Goal: Transaction & Acquisition: Purchase product/service

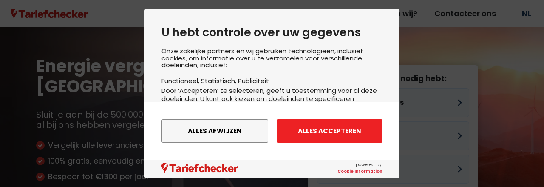
click at [321, 132] on button "Alles accepteren" at bounding box center [330, 130] width 106 height 23
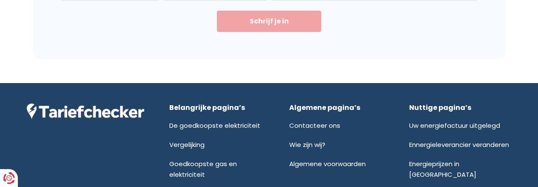
scroll to position [1870, 0]
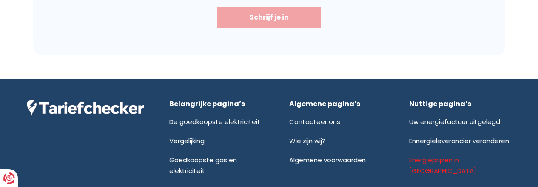
click at [446, 155] on link "Energieprijzen in [GEOGRAPHIC_DATA]" at bounding box center [442, 165] width 67 height 20
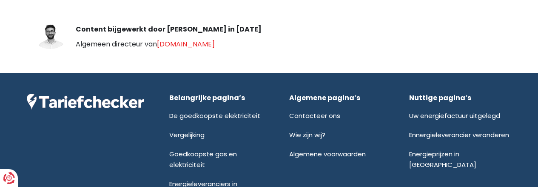
scroll to position [3032, 0]
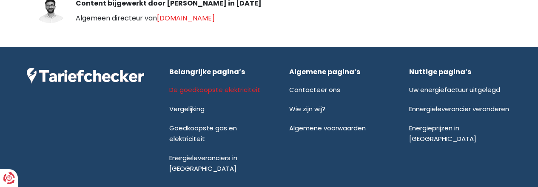
click at [221, 85] on link "De goedkoopste elektriciteit" at bounding box center [214, 89] width 91 height 9
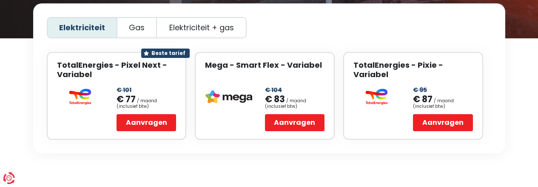
scroll to position [184, 0]
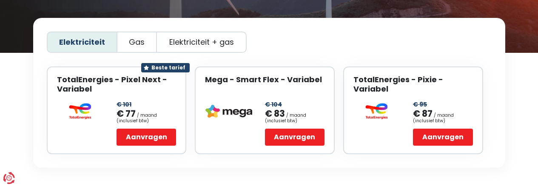
click at [206, 37] on span "Elektriciteit + gas" at bounding box center [201, 41] width 65 height 9
click at [204, 40] on input "Elektriciteit + gas" at bounding box center [202, 43] width 6 height 6
radio input "true"
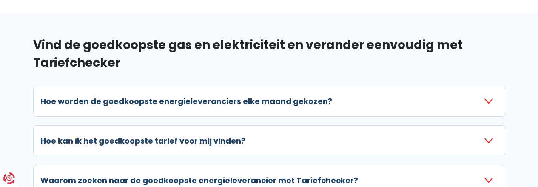
scroll to position [978, 0]
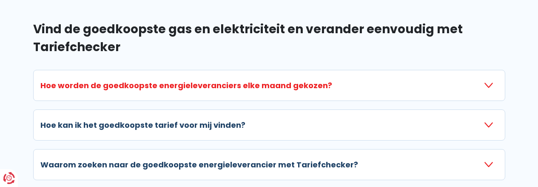
click at [202, 79] on h3 "Hoe worden de goedkoopste energieleveranciers elke maand gekozen?" at bounding box center [186, 84] width 292 height 11
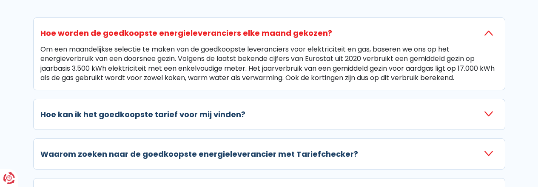
scroll to position [1049, 0]
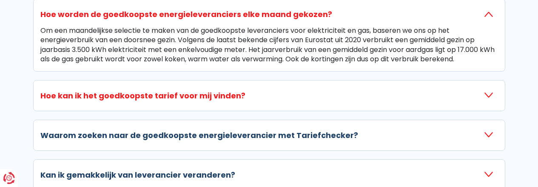
click at [206, 90] on h3 "Hoe kan ik het goedkoopste tarief voor mij vinden?" at bounding box center [142, 95] width 205 height 11
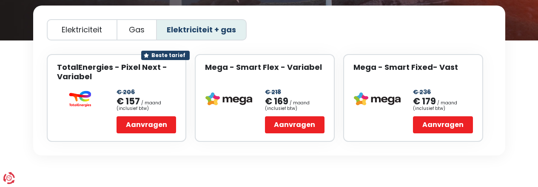
scroll to position [184, 0]
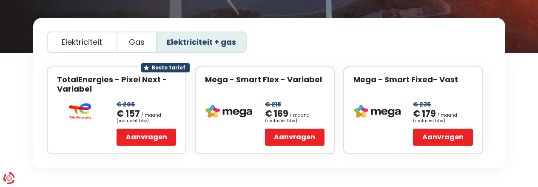
click at [136, 37] on span "Gas" at bounding box center [137, 41] width 16 height 9
click at [136, 40] on input "Gas" at bounding box center [137, 43] width 6 height 6
radio input "true"
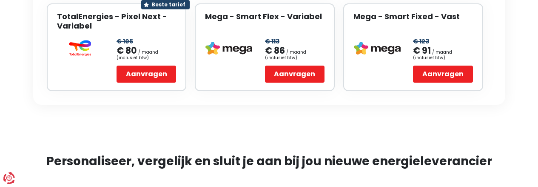
scroll to position [227, 0]
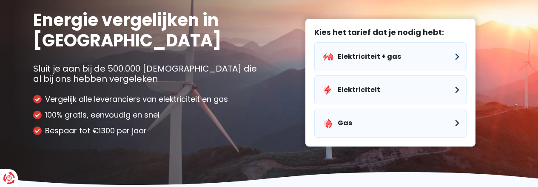
scroll to position [43, 0]
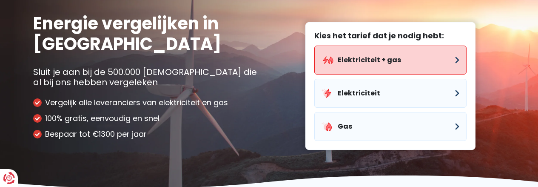
click at [367, 69] on button "Elektriciteit + gas" at bounding box center [390, 59] width 152 height 29
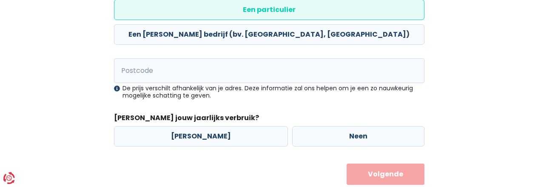
scroll to position [189, 0]
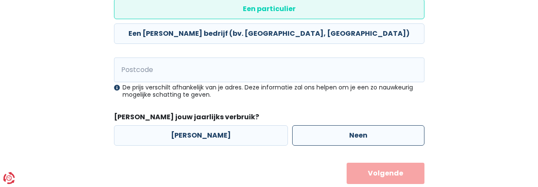
click at [345, 125] on label "Neen" at bounding box center [358, 135] width 132 height 20
click at [345, 125] on input "Neen" at bounding box center [358, 135] width 132 height 20
radio input "true"
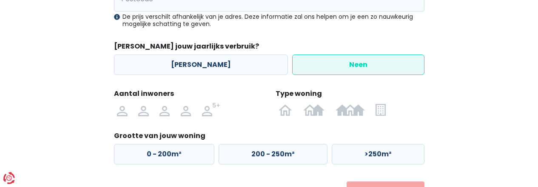
scroll to position [260, 0]
click at [120, 102] on img at bounding box center [122, 109] width 10 height 14
click at [120, 102] on input "radio" at bounding box center [122, 109] width 21 height 14
radio input "true"
click at [379, 102] on img at bounding box center [380, 109] width 10 height 14
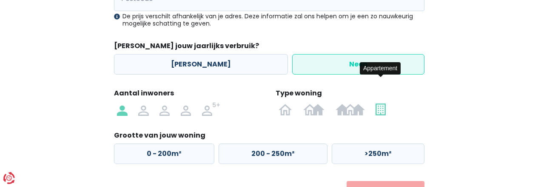
click at [379, 102] on input "radio" at bounding box center [380, 109] width 21 height 14
radio input "true"
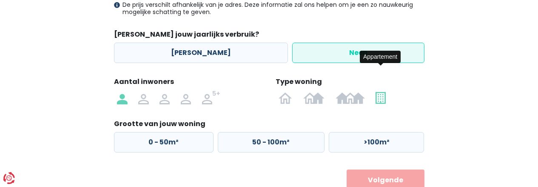
scroll to position [278, 0]
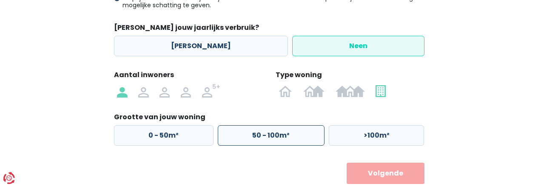
click at [304, 125] on label "50 - 100m²" at bounding box center [271, 135] width 107 height 20
click at [304, 125] on input "50 - 100m²" at bounding box center [271, 135] width 107 height 20
radio input "true"
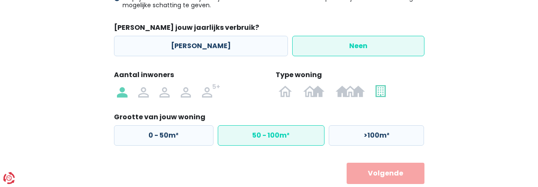
click at [366, 162] on button "Volgende" at bounding box center [385, 172] width 78 height 21
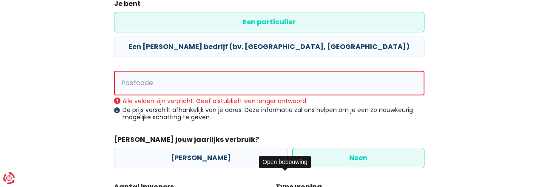
scroll to position [165, 0]
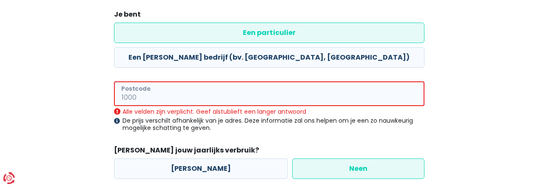
click at [188, 81] on input "Postcode" at bounding box center [269, 93] width 310 height 25
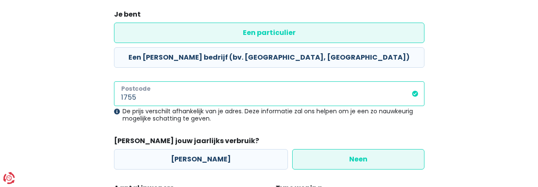
type input "1755"
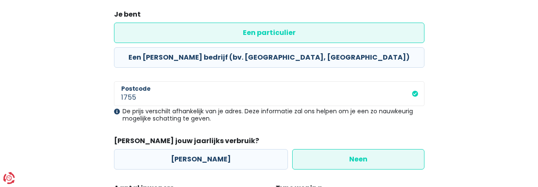
click at [159, 28] on label "Een particulier" at bounding box center [269, 33] width 310 height 20
click at [159, 28] on input "Een particulier" at bounding box center [269, 33] width 310 height 20
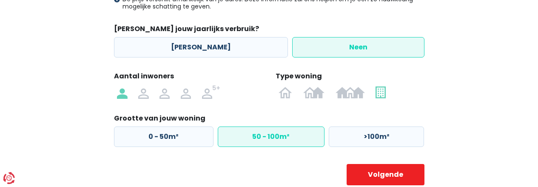
scroll to position [278, 0]
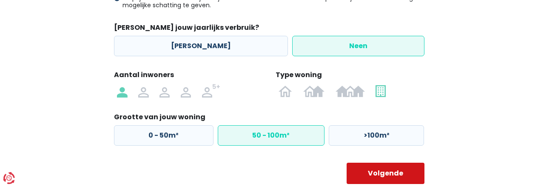
click at [387, 162] on button "Volgende" at bounding box center [385, 172] width 78 height 21
select select
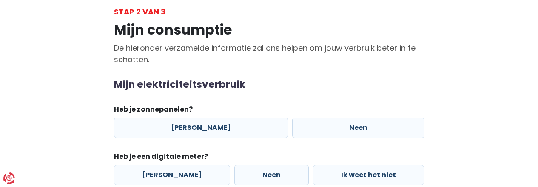
scroll to position [71, 0]
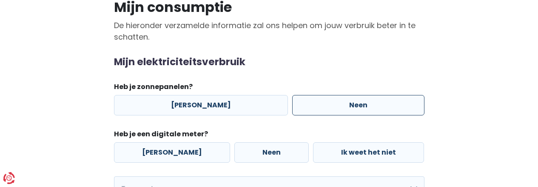
click at [346, 109] on label "Neen" at bounding box center [358, 105] width 132 height 20
click at [346, 109] on input "Neen" at bounding box center [358, 105] width 132 height 20
radio input "true"
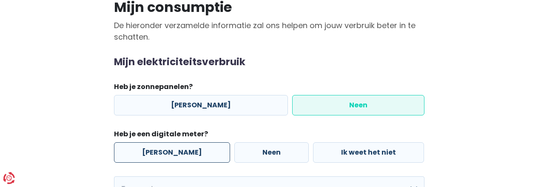
click at [147, 152] on label "Ja" at bounding box center [172, 152] width 116 height 20
click at [147, 152] on input "Ja" at bounding box center [172, 152] width 116 height 20
radio input "true"
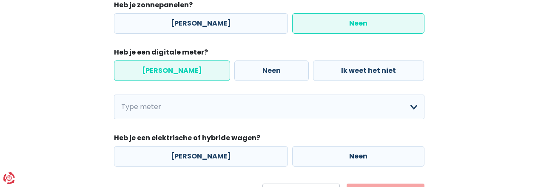
scroll to position [156, 0]
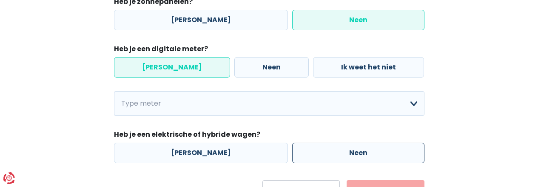
click at [348, 153] on label "Neen" at bounding box center [358, 152] width 132 height 20
click at [348, 153] on input "Neen" at bounding box center [358, 152] width 132 height 20
radio input "true"
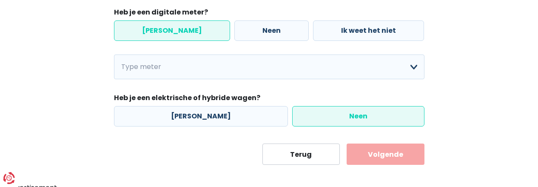
scroll to position [198, 0]
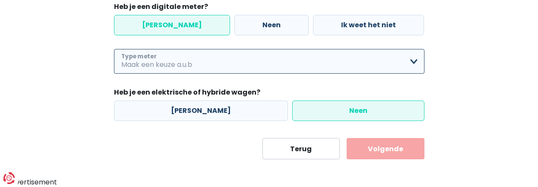
click at [144, 60] on select "Enkelvoudig Tweevoudig Enkelvoudig + uitsluitend nachttarief Tweevoudig + uitsl…" at bounding box center [269, 61] width 310 height 25
select select "day_night_bi_hourly"
click at [114, 49] on select "Enkelvoudig Tweevoudig Enkelvoudig + uitsluitend nachttarief Tweevoudig + uitsl…" at bounding box center [269, 61] width 310 height 25
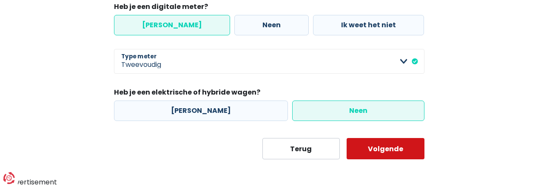
click at [363, 146] on button "Volgende" at bounding box center [385, 148] width 78 height 21
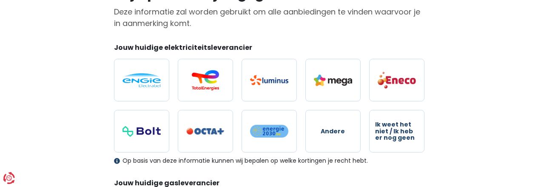
scroll to position [85, 0]
click at [147, 86] on img at bounding box center [141, 80] width 38 height 14
click at [147, 86] on input "radio" at bounding box center [141, 79] width 55 height 43
radio input "true"
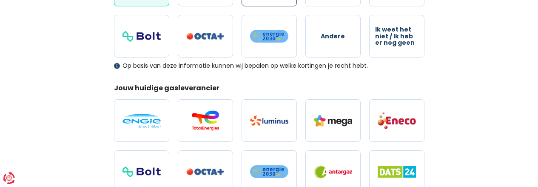
scroll to position [184, 0]
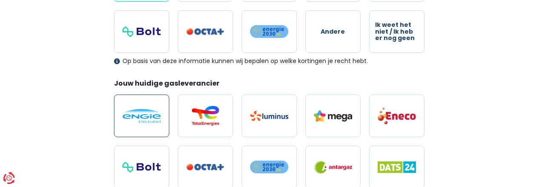
click at [135, 111] on img at bounding box center [141, 116] width 38 height 14
click at [135, 111] on input "radio" at bounding box center [141, 115] width 55 height 43
radio input "true"
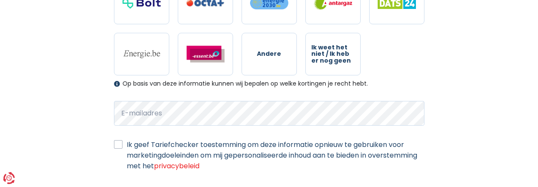
scroll to position [354, 0]
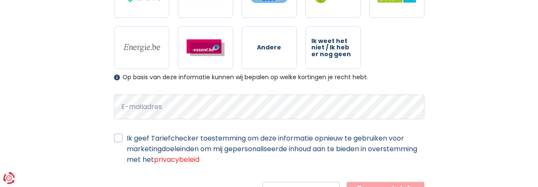
click at [127, 139] on label "Ik geef Tariefchecker toestemming om deze informatie opnieuw te gebruiken voor …" at bounding box center [276, 149] width 298 height 32
click at [116, 139] on input "Ik geef Tariefchecker toestemming om deze informatie opnieuw te gebruiken voor …" at bounding box center [118, 137] width 9 height 9
checkbox input "true"
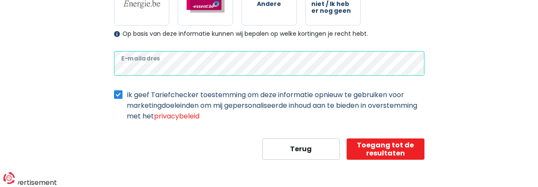
scroll to position [398, 0]
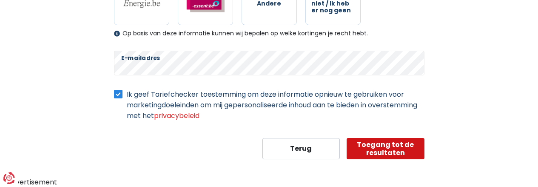
click at [386, 145] on button "Toegang tot de resultaten" at bounding box center [385, 148] width 78 height 21
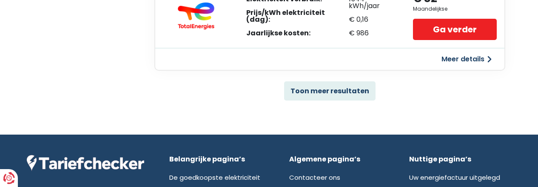
scroll to position [680, 0]
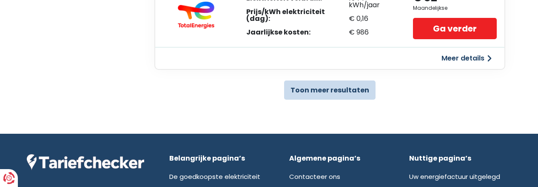
click at [338, 92] on button "Toon meer resultaten" at bounding box center [329, 89] width 91 height 19
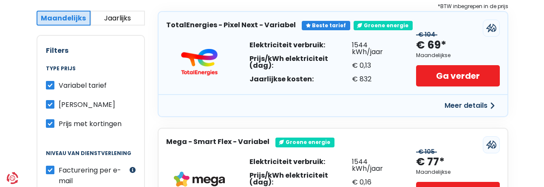
scroll to position [170, 0]
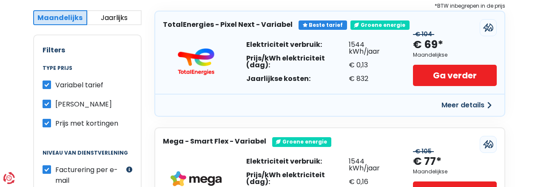
click at [469, 103] on button "Meer details" at bounding box center [466, 104] width 60 height 15
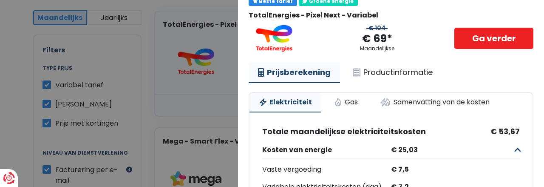
scroll to position [23, 0]
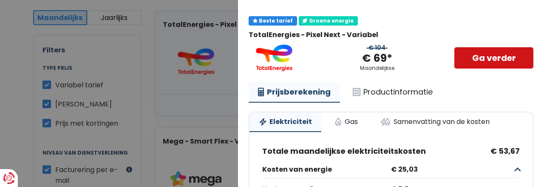
click at [479, 62] on link "Ga verder" at bounding box center [493, 57] width 79 height 21
click at [492, 57] on link "Ga verder" at bounding box center [493, 57] width 79 height 21
